Goal: Transaction & Acquisition: Purchase product/service

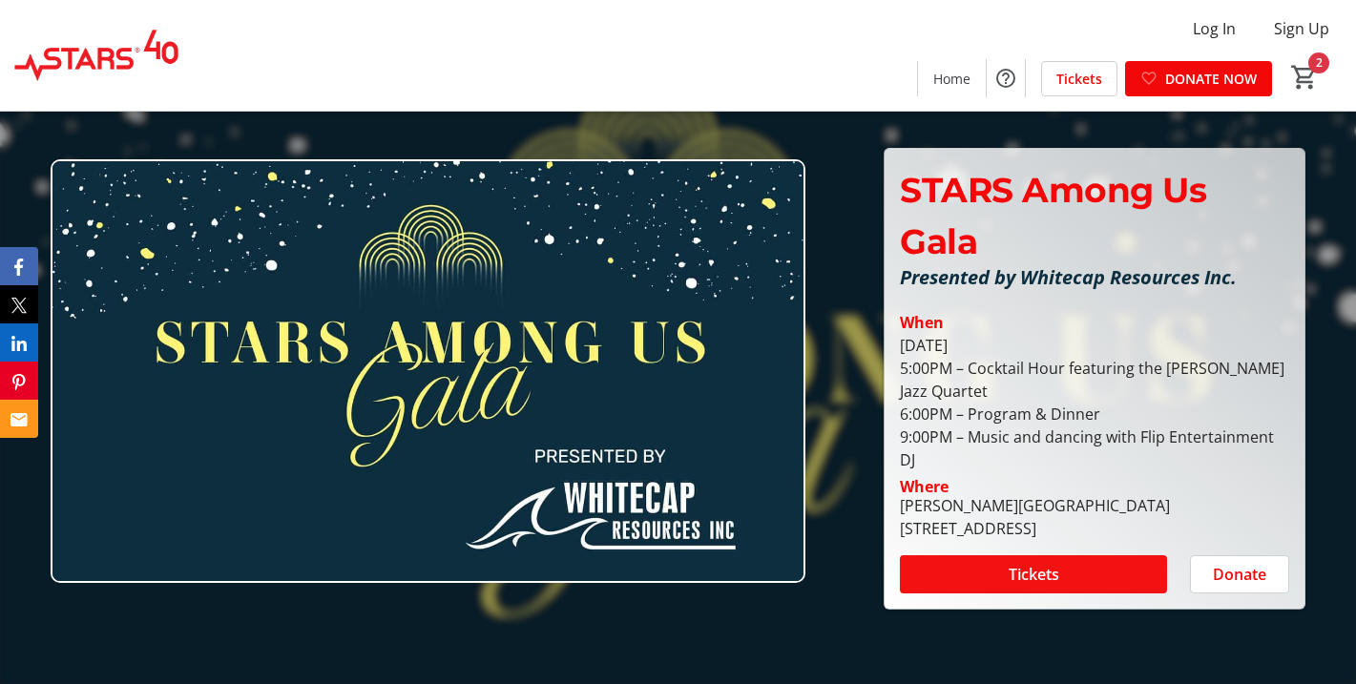
click at [1052, 584] on span "Tickets" at bounding box center [1033, 574] width 51 height 23
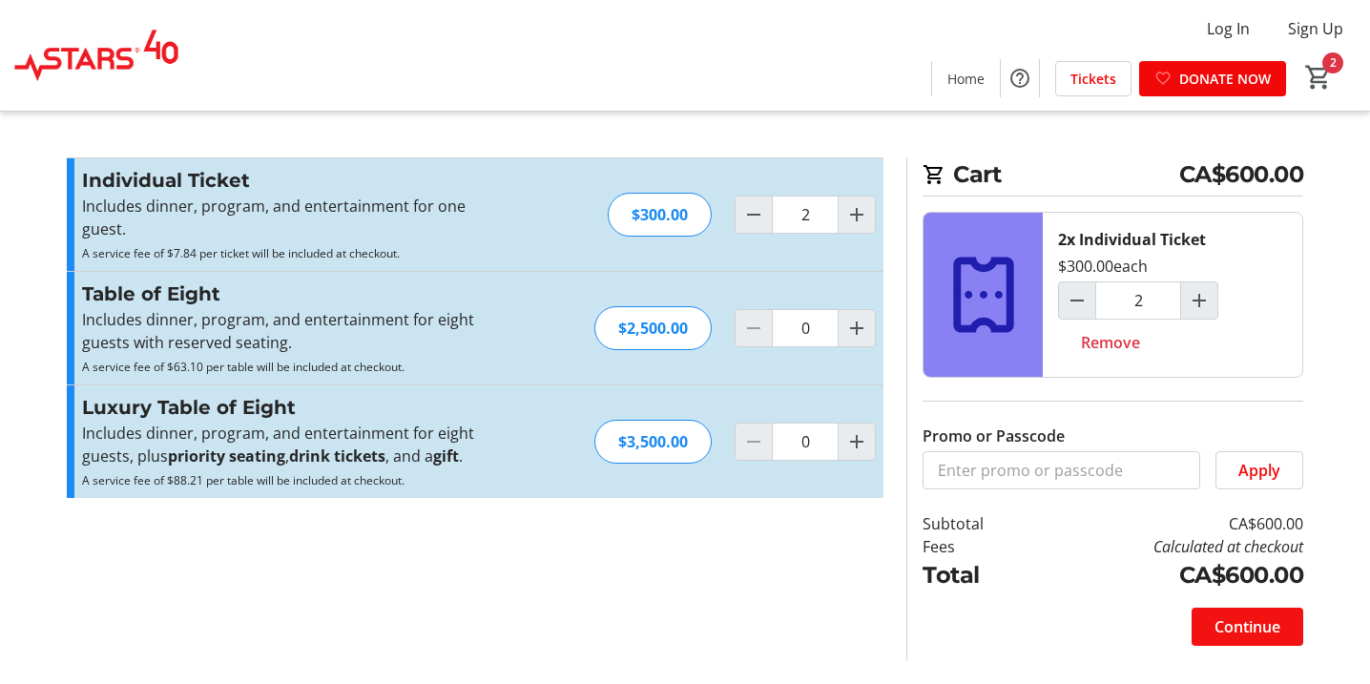
click at [1261, 617] on span "Continue" at bounding box center [1247, 626] width 66 height 23
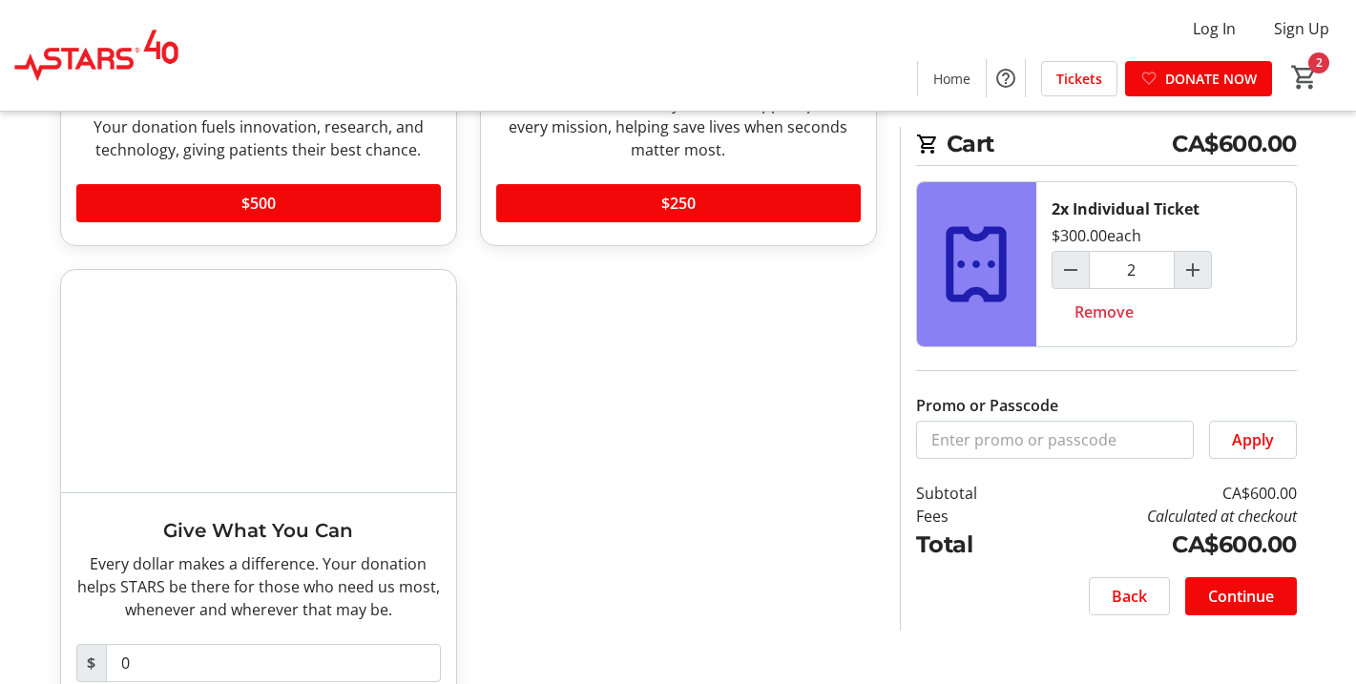
scroll to position [135, 0]
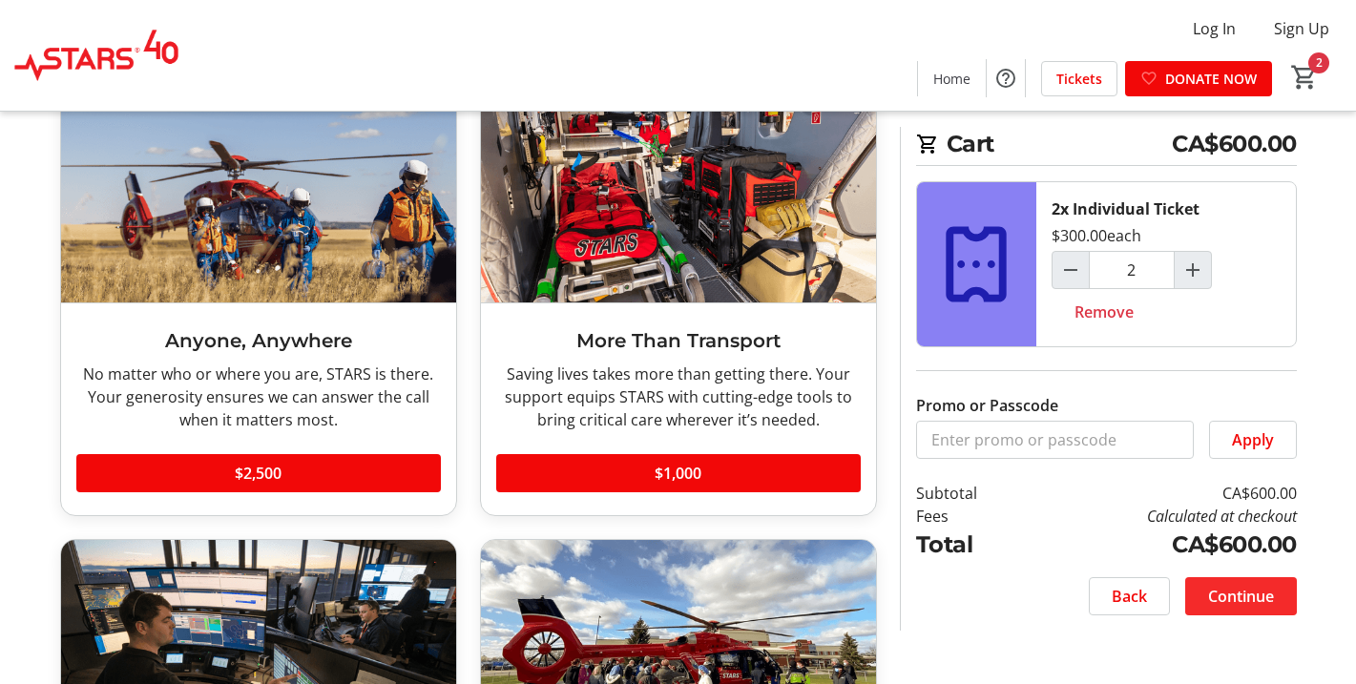
click at [1235, 599] on span "Continue" at bounding box center [1241, 596] width 66 height 23
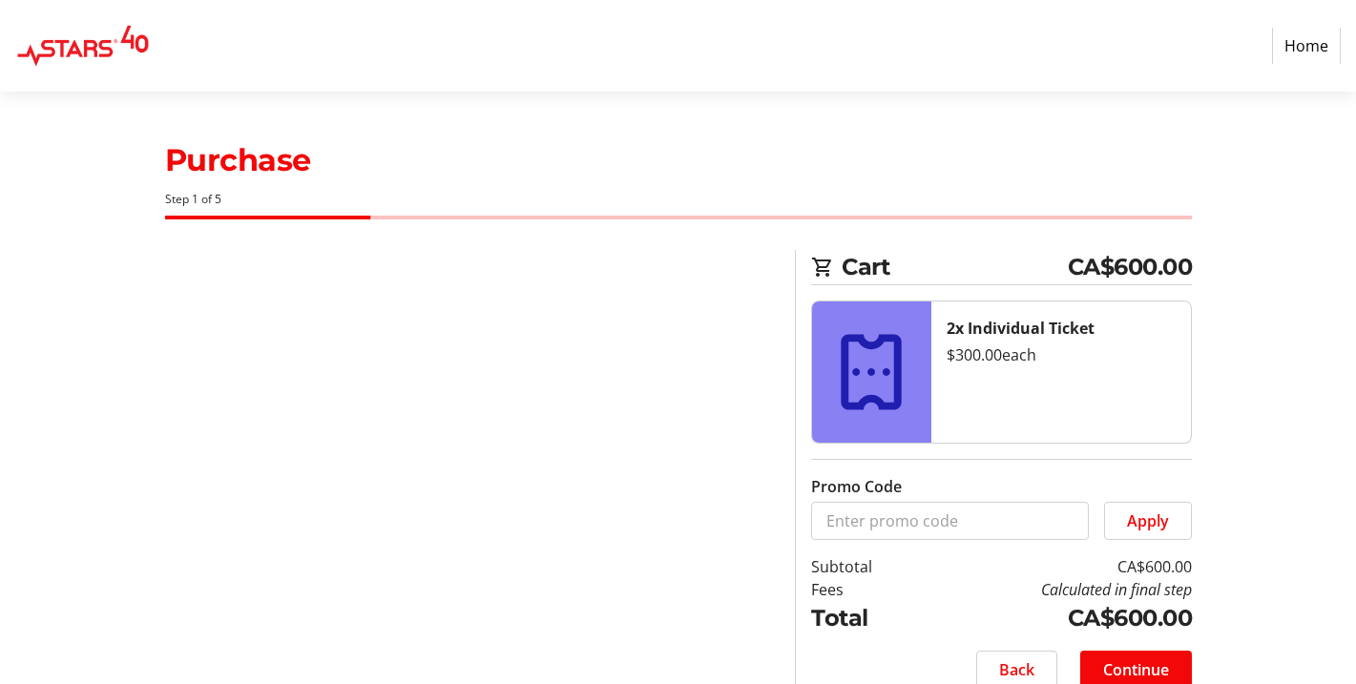
select select "CA"
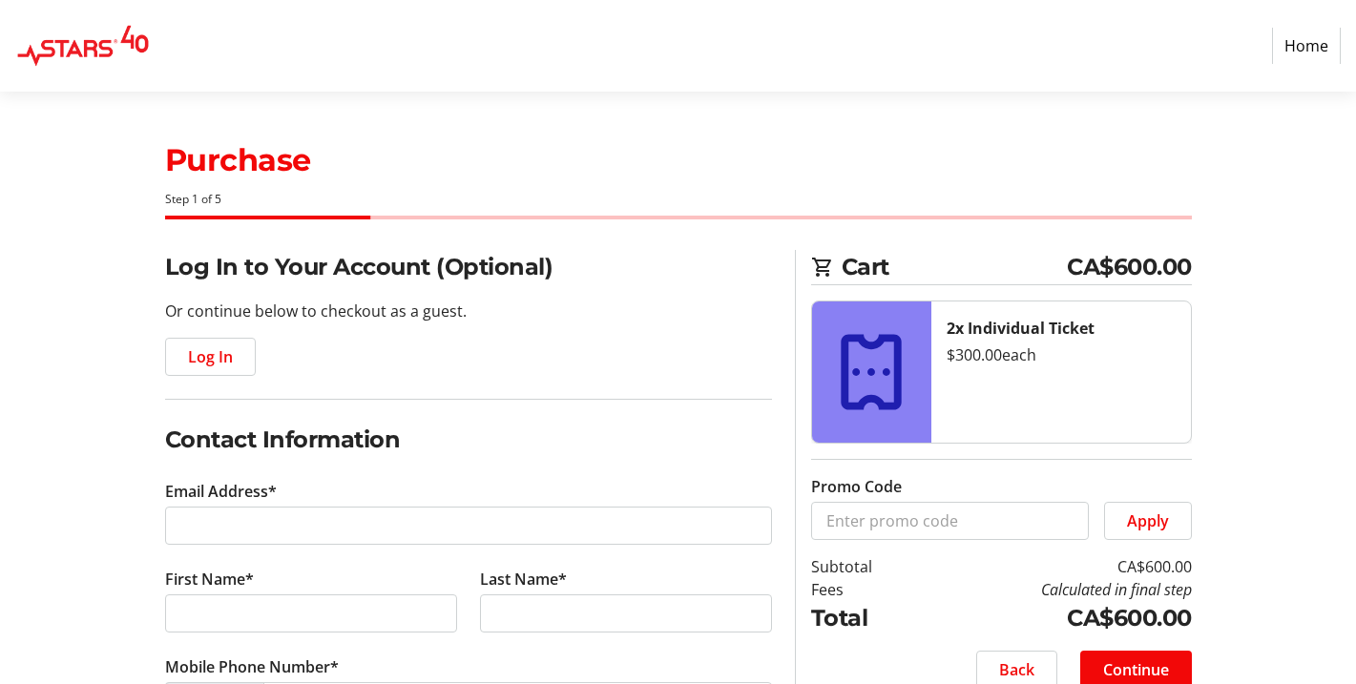
scroll to position [29, 0]
